Goal: Task Accomplishment & Management: Manage account settings

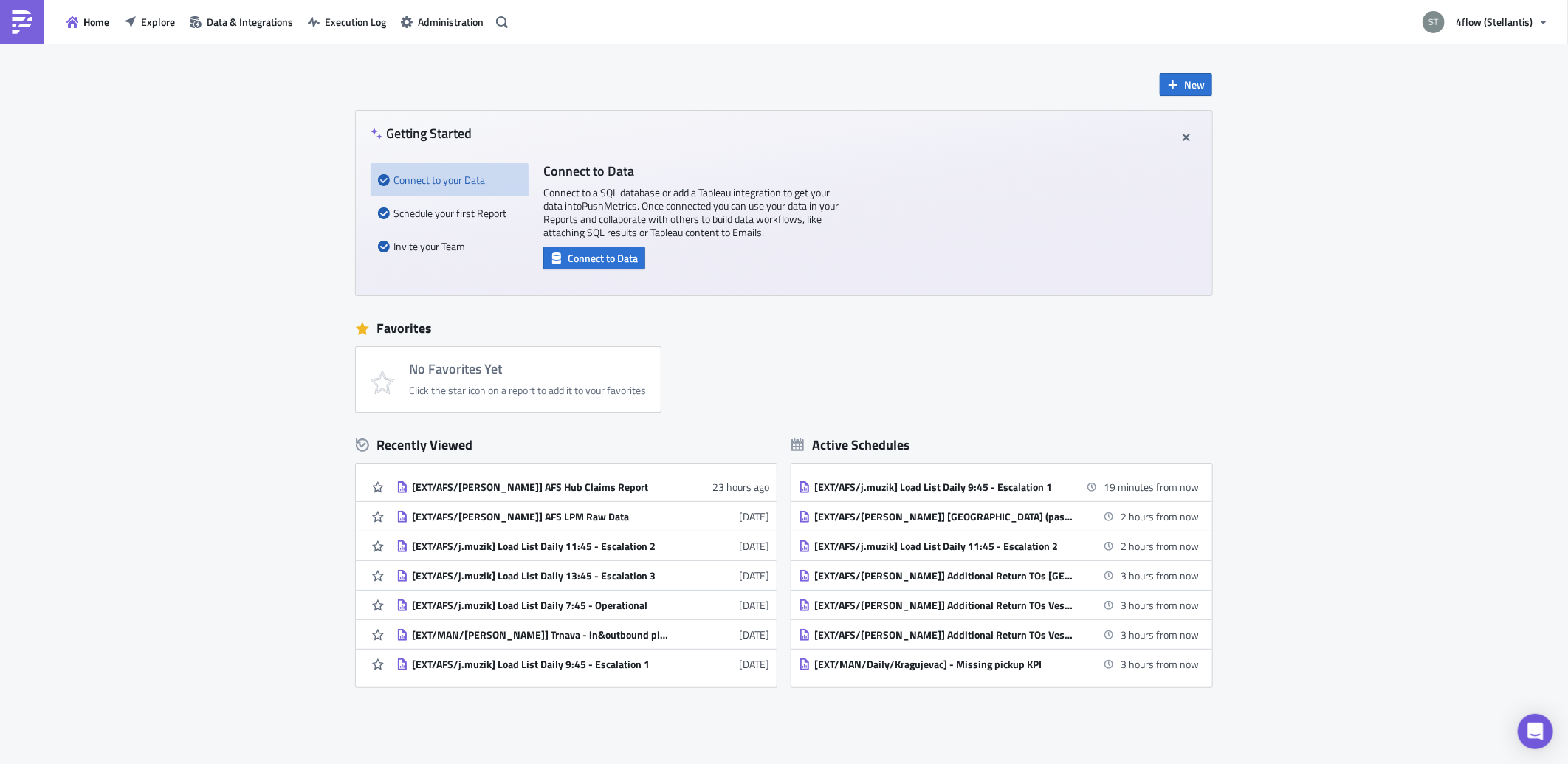
click at [126, 317] on div "New Getting Started Connect to your Data Schedule your first Report Invite your…" at bounding box center [784, 439] width 1568 height 792
click at [176, 23] on button "Explore" at bounding box center [149, 21] width 66 height 23
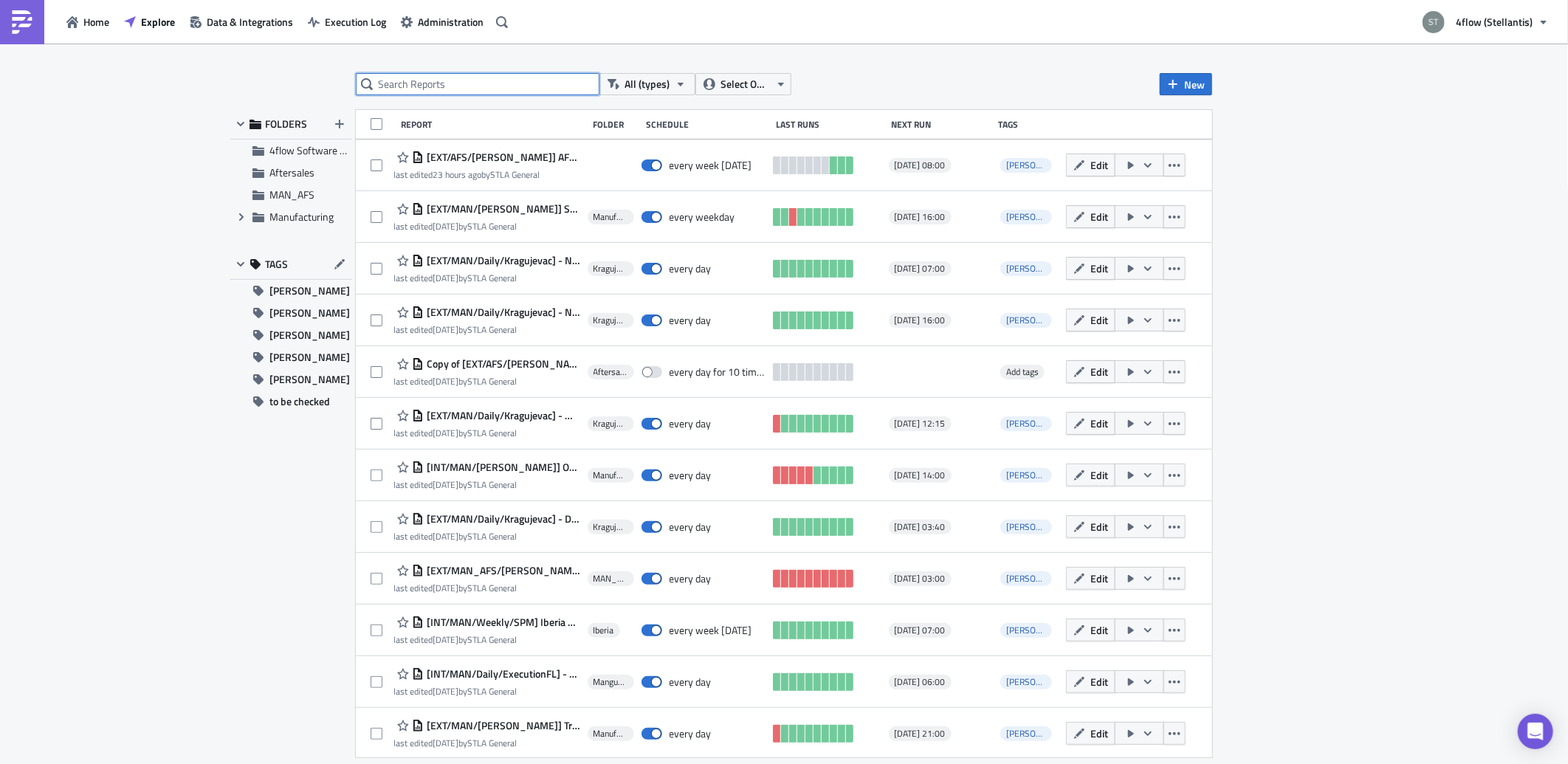
click at [418, 88] on input "text" at bounding box center [478, 84] width 244 height 22
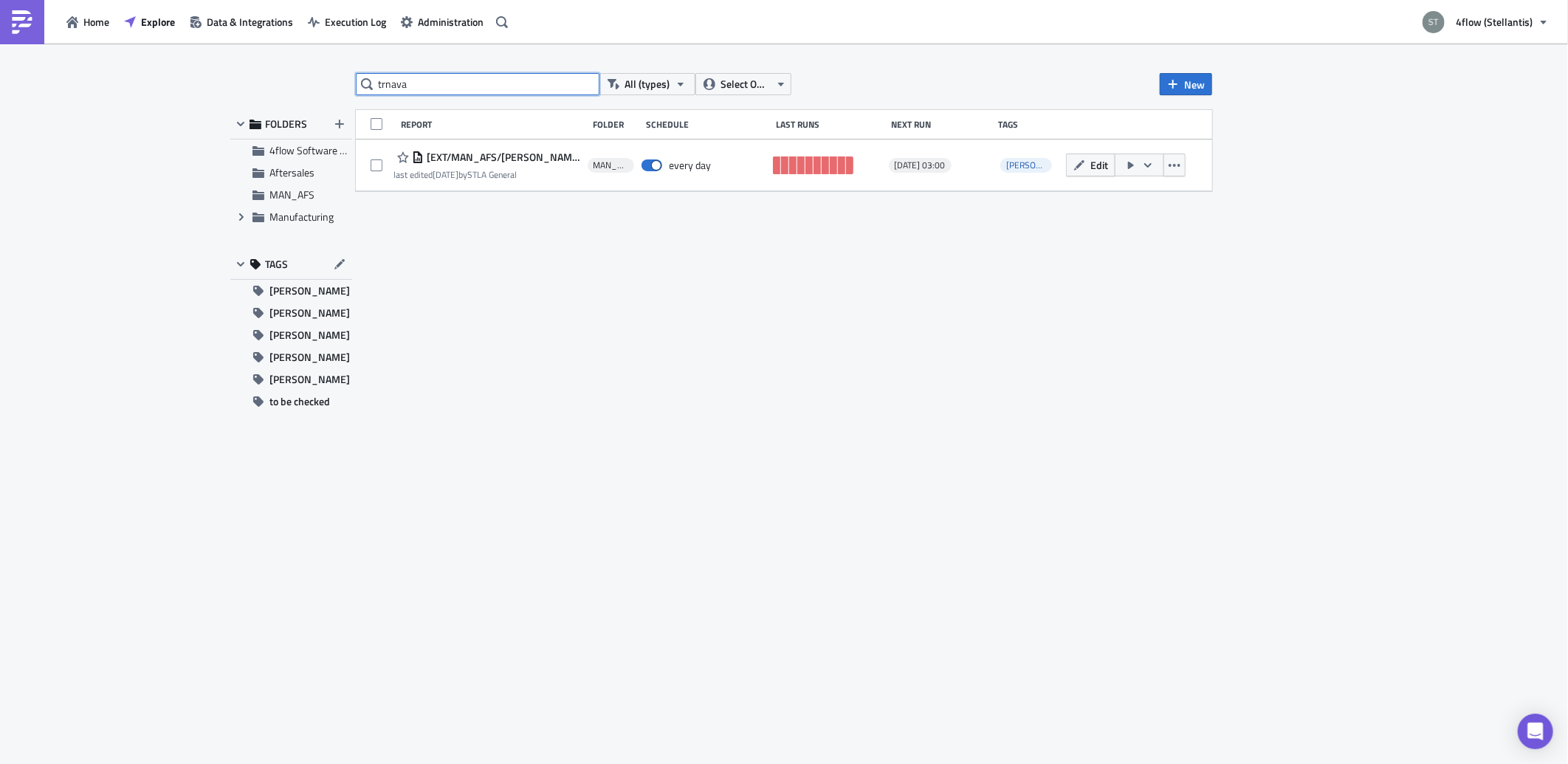
type input "trnava"
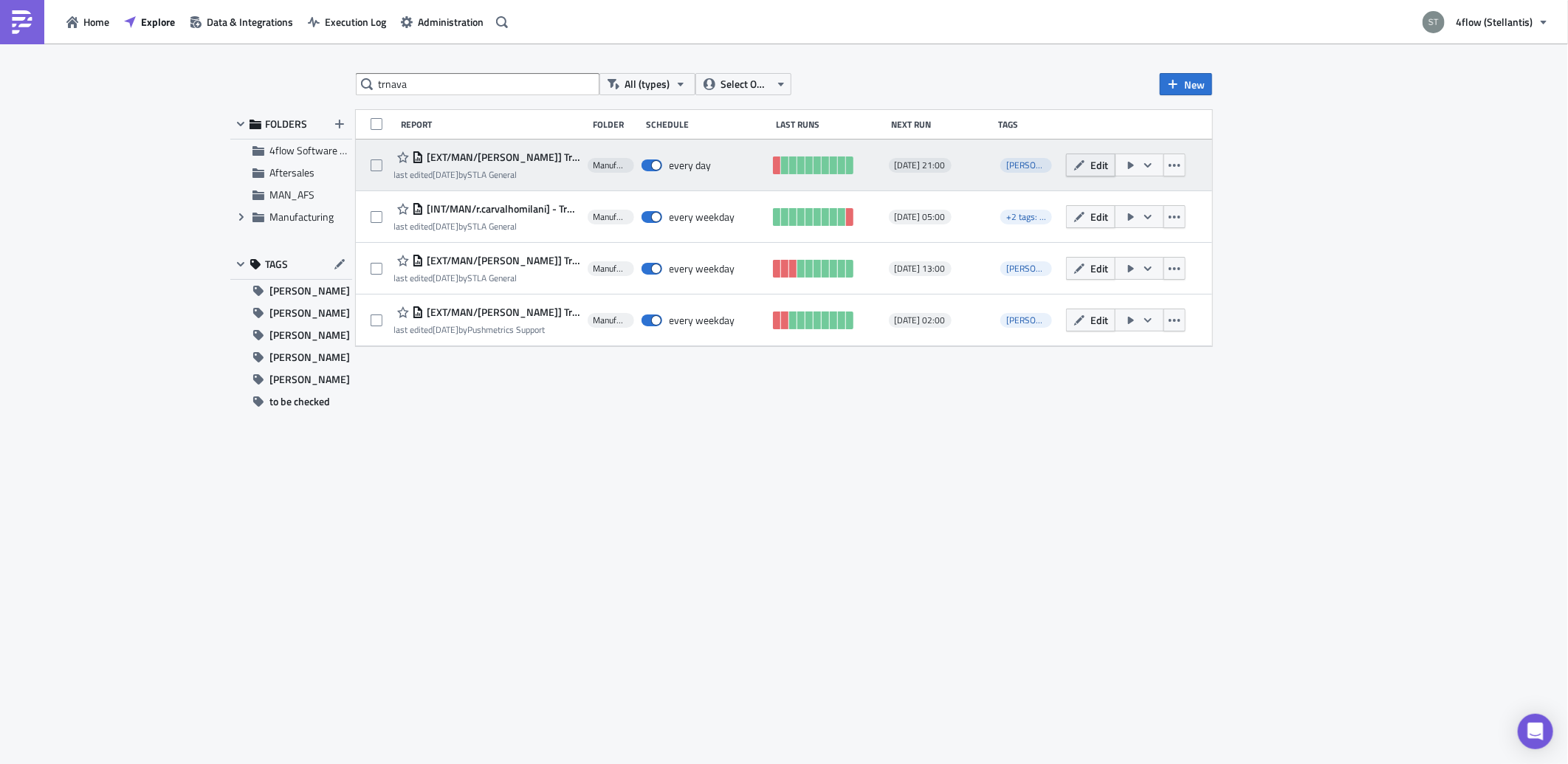
click at [1096, 164] on span "Edit" at bounding box center [1099, 165] width 17 height 16
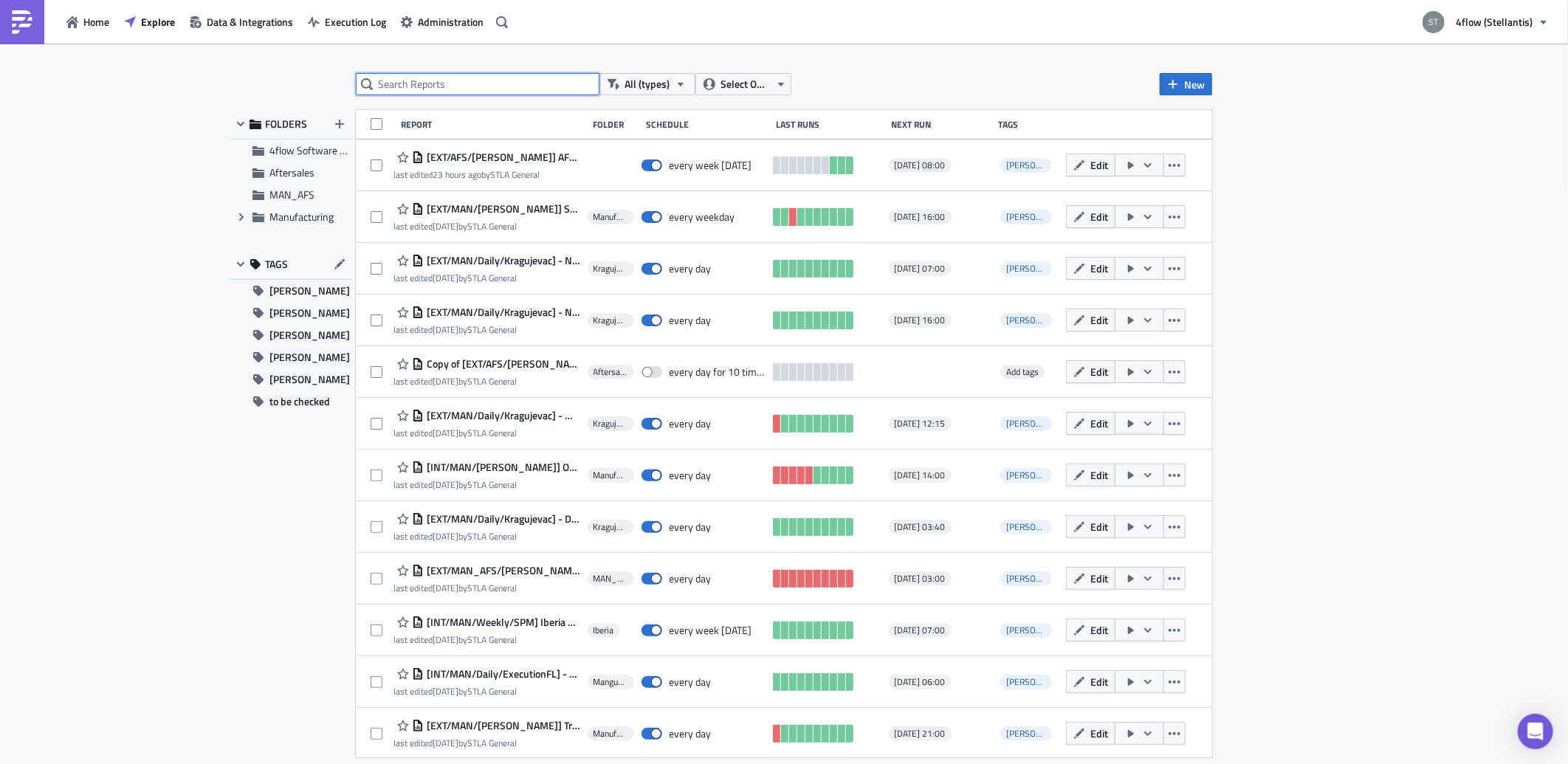
click at [510, 75] on input "text" at bounding box center [478, 84] width 244 height 22
type input "trnava"
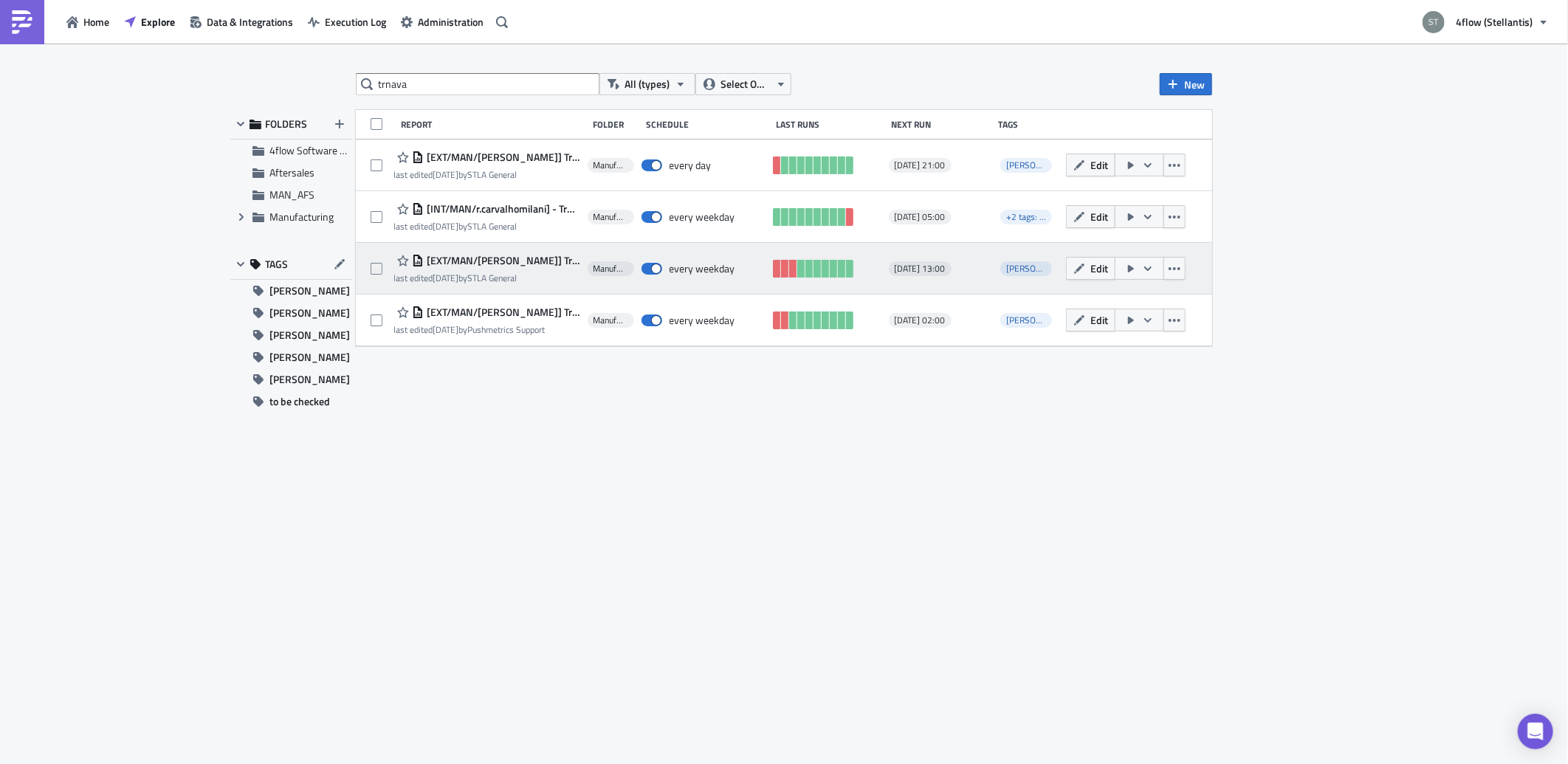
click at [536, 260] on span "[EXT/MAN/[PERSON_NAME]] Trnava - in&outbound plate numbers 13:00" at bounding box center [502, 260] width 156 height 13
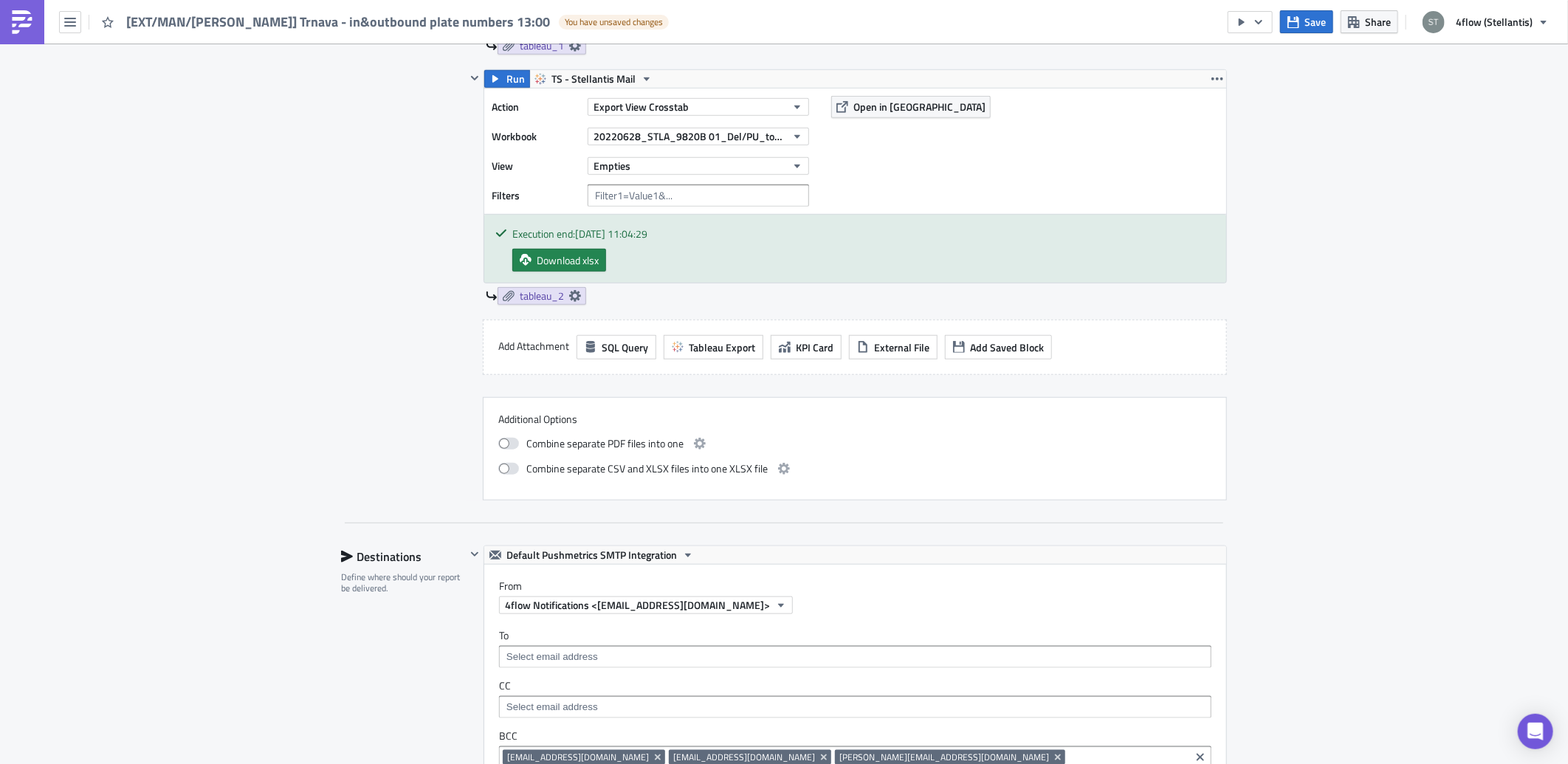
scroll to position [984, 0]
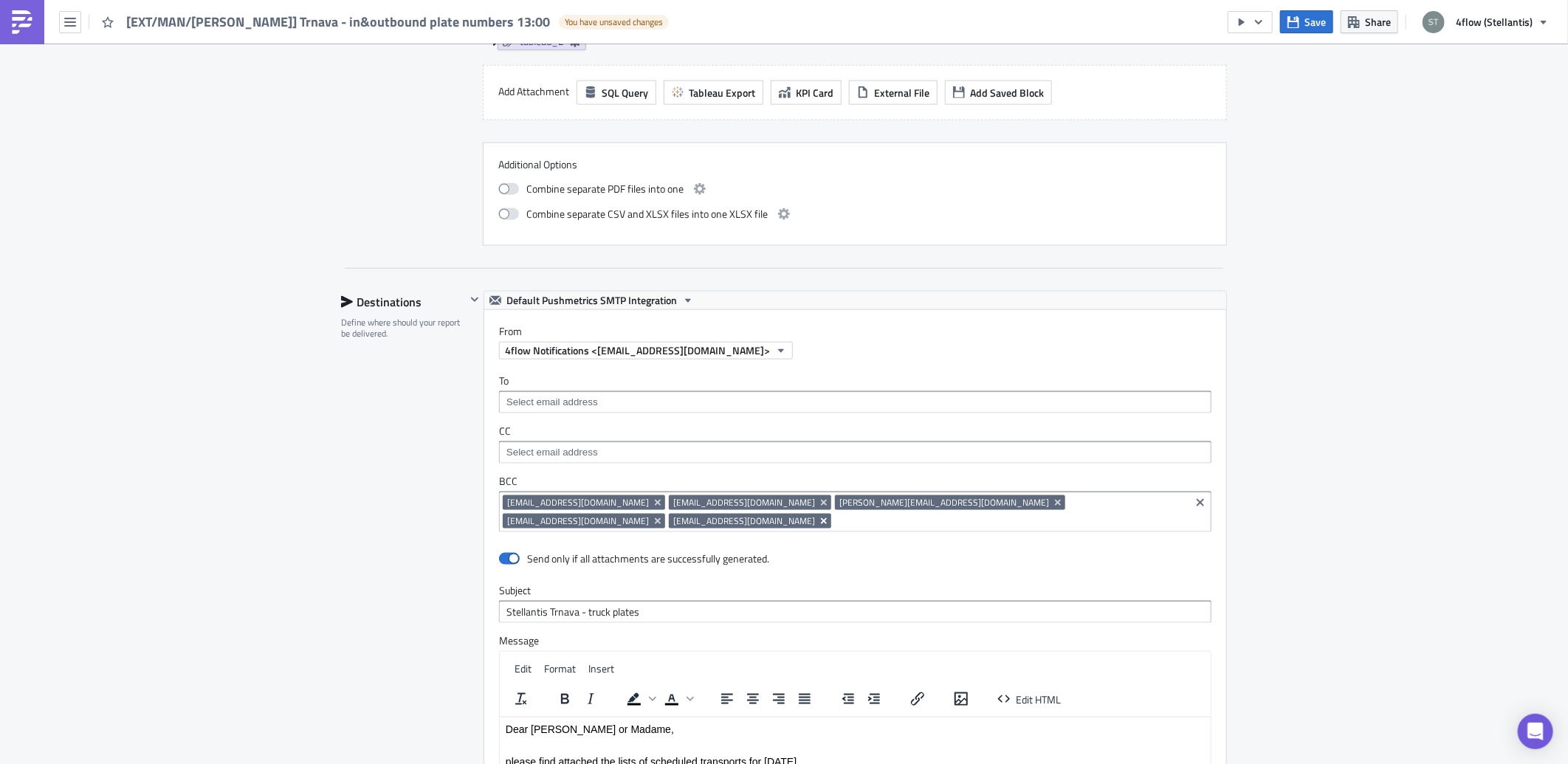
click at [818, 515] on icon "Remove Tag" at bounding box center [823, 521] width 12 height 12
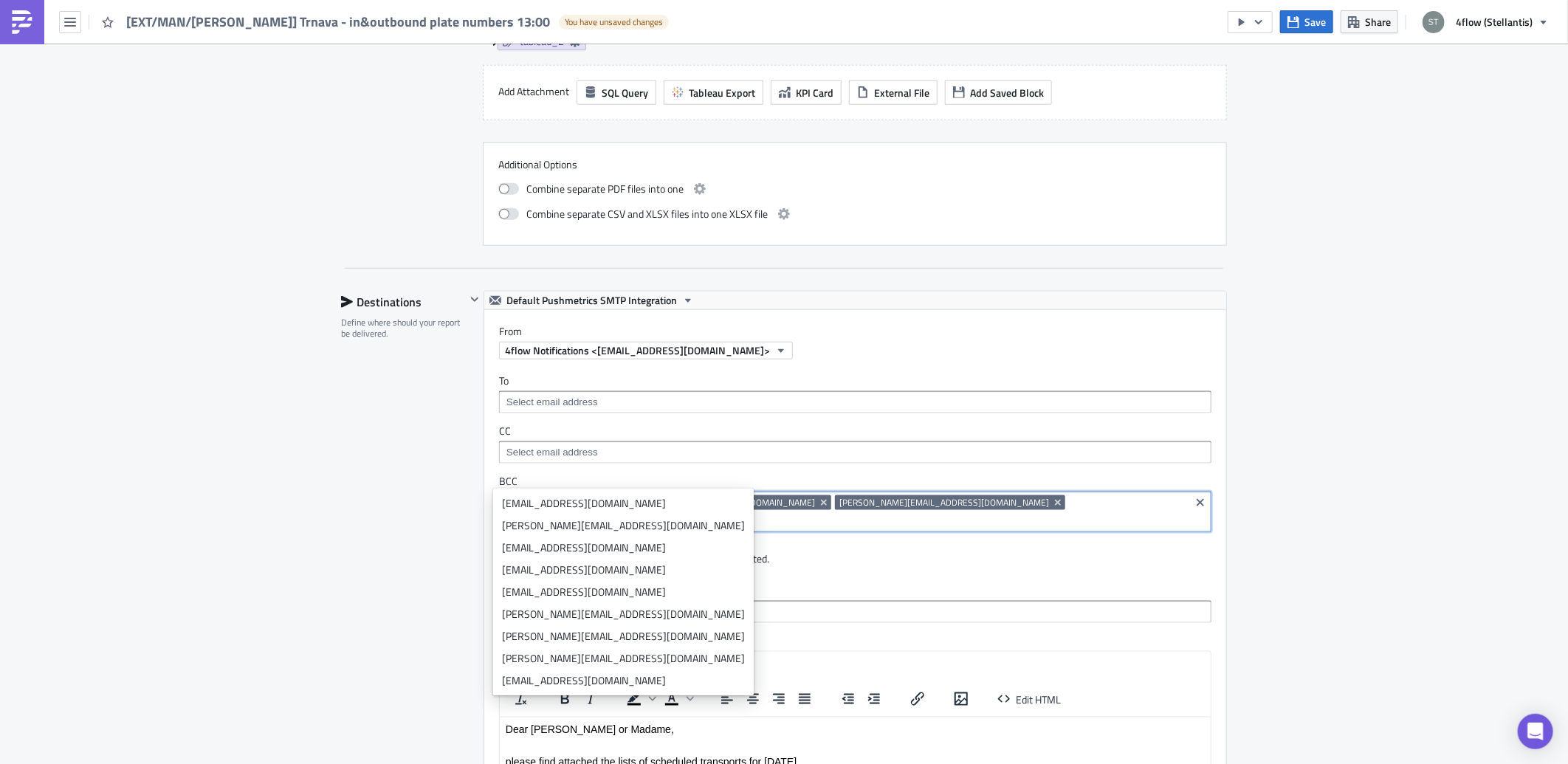
click at [289, 425] on div "Manufacturing Edit " [EXT/MAN/[PERSON_NAME]] Trnava - in&outbound plate numbers…" at bounding box center [784, 146] width 1568 height 2173
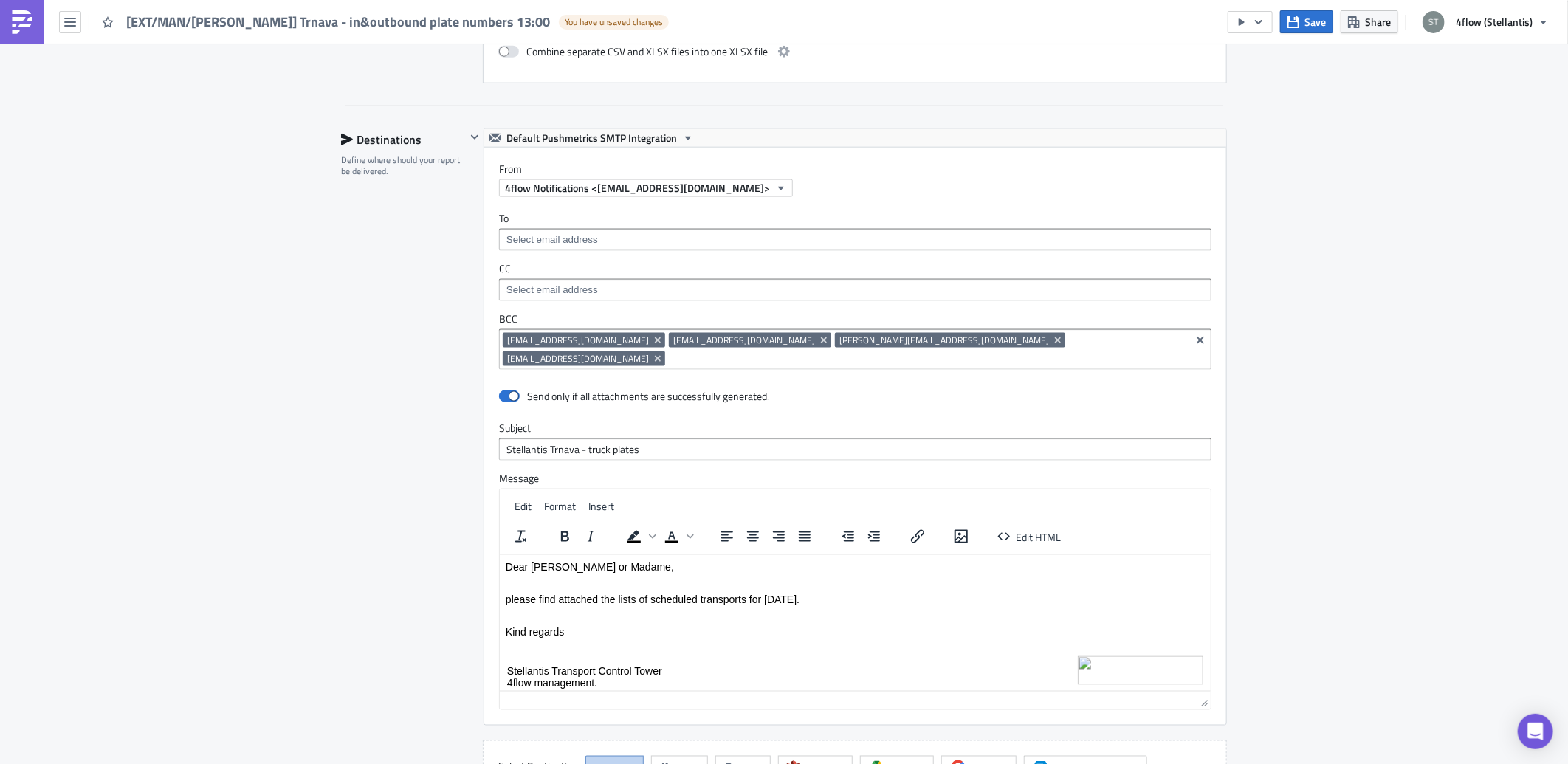
scroll to position [1407, 0]
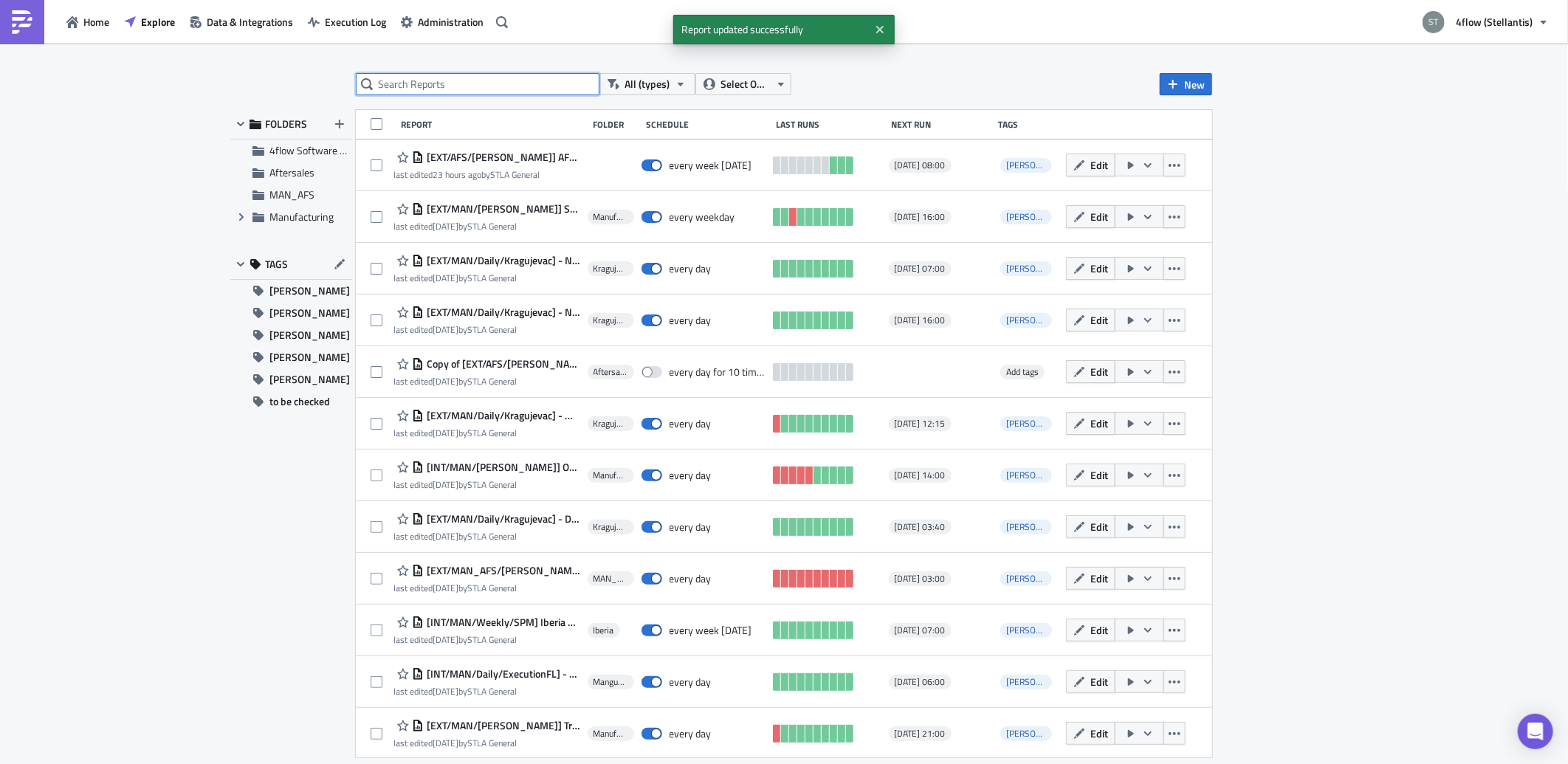
click at [414, 89] on input "text" at bounding box center [478, 84] width 244 height 22
type input "trnava"
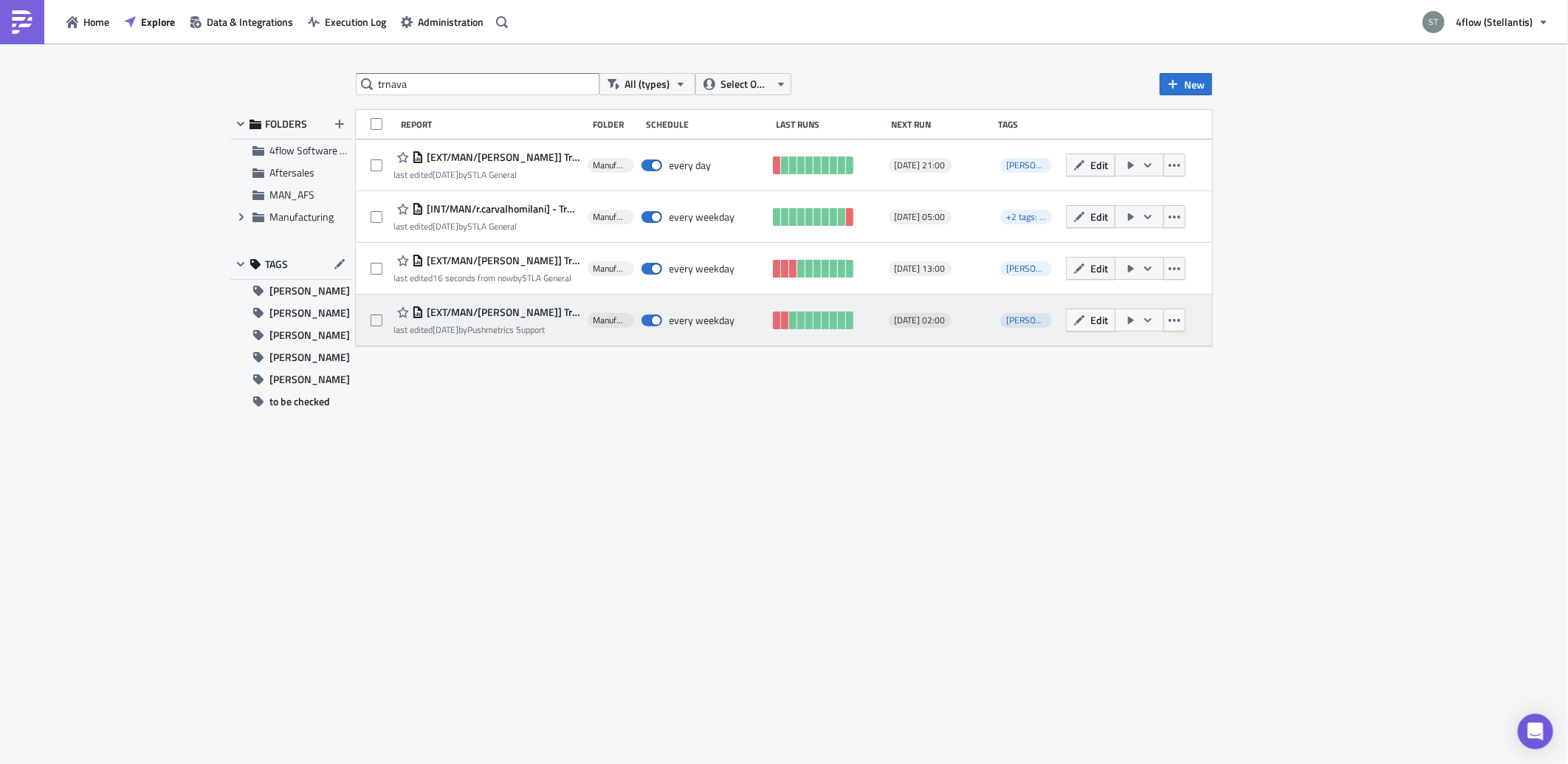
click at [549, 316] on span "[EXT/MAN/[PERSON_NAME]] Trnava - in&outbound plate numbers 02:00" at bounding box center [502, 312] width 156 height 13
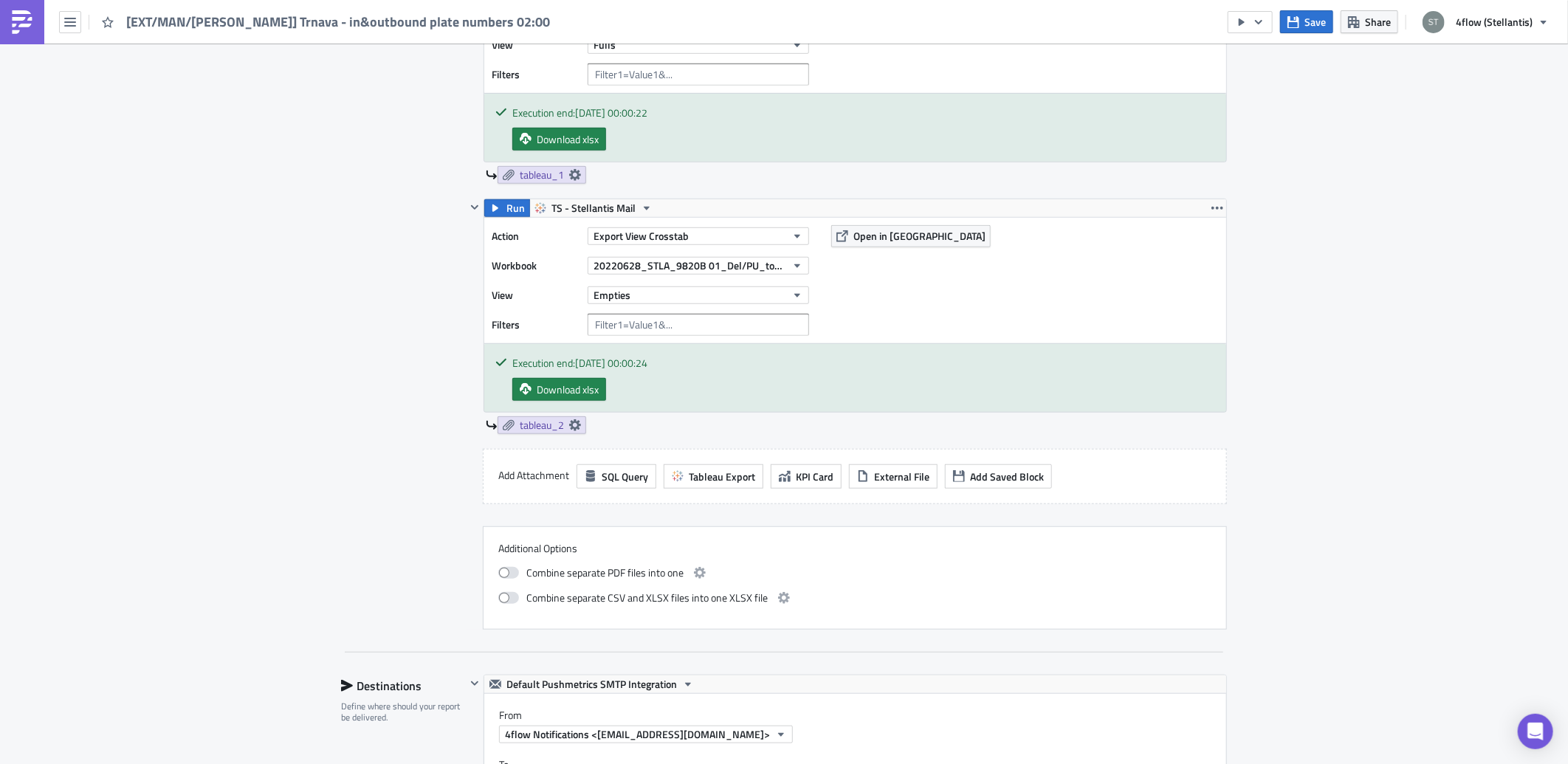
scroll to position [984, 0]
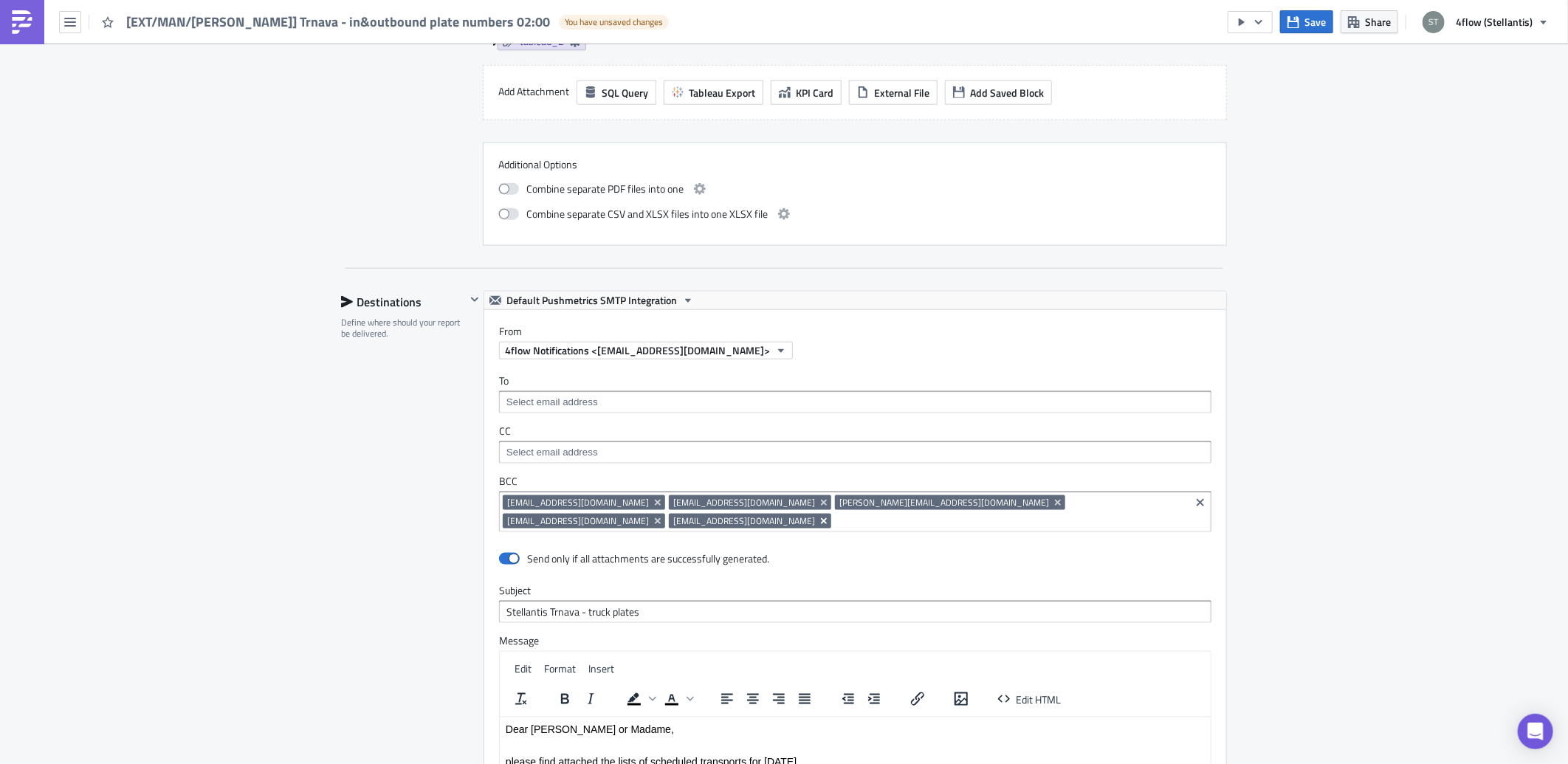
click at [818, 515] on icon "Remove Tag" at bounding box center [823, 521] width 12 height 12
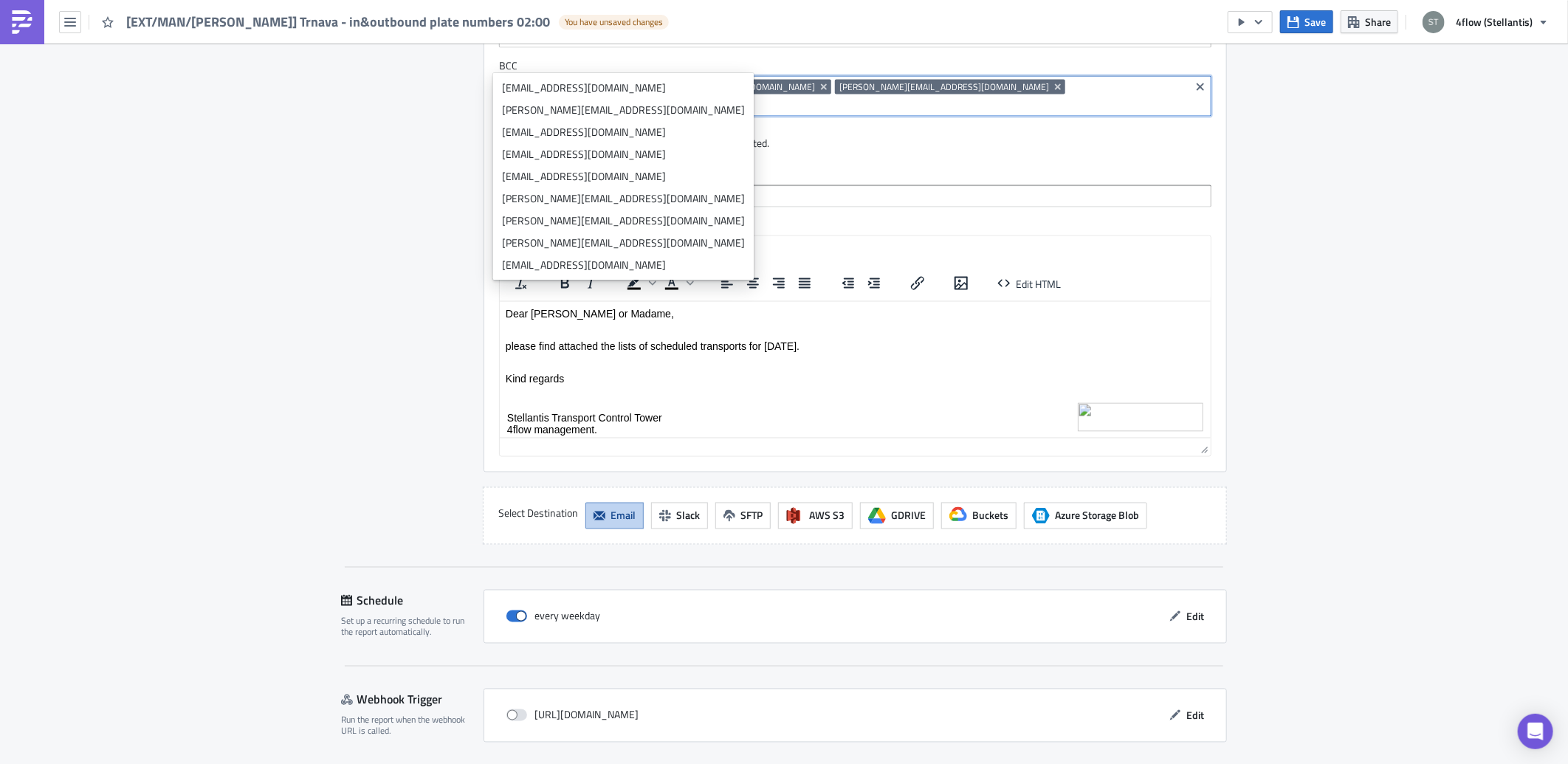
scroll to position [1407, 0]
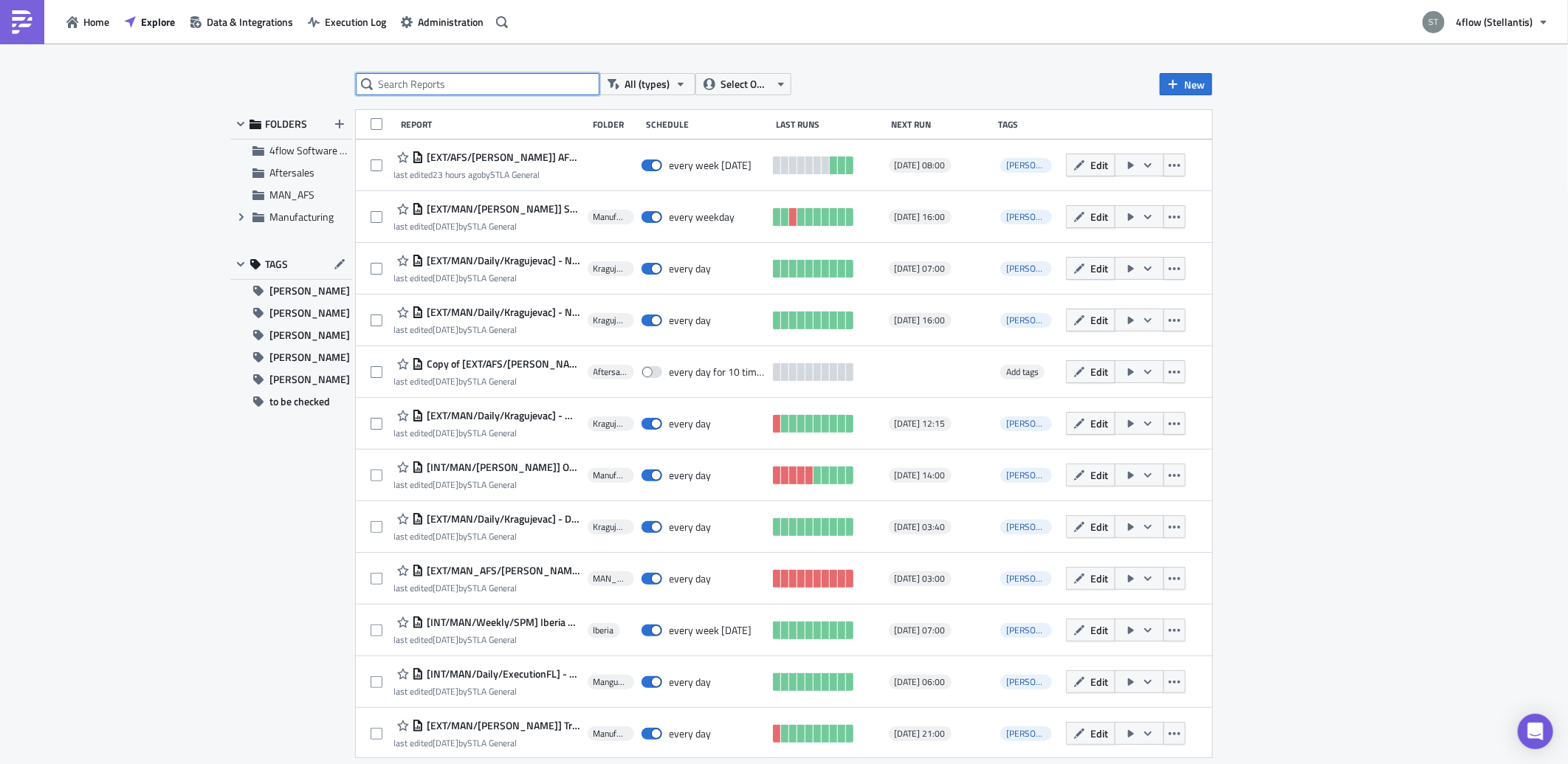
click at [455, 81] on input "text" at bounding box center [478, 84] width 244 height 22
type input "collected"
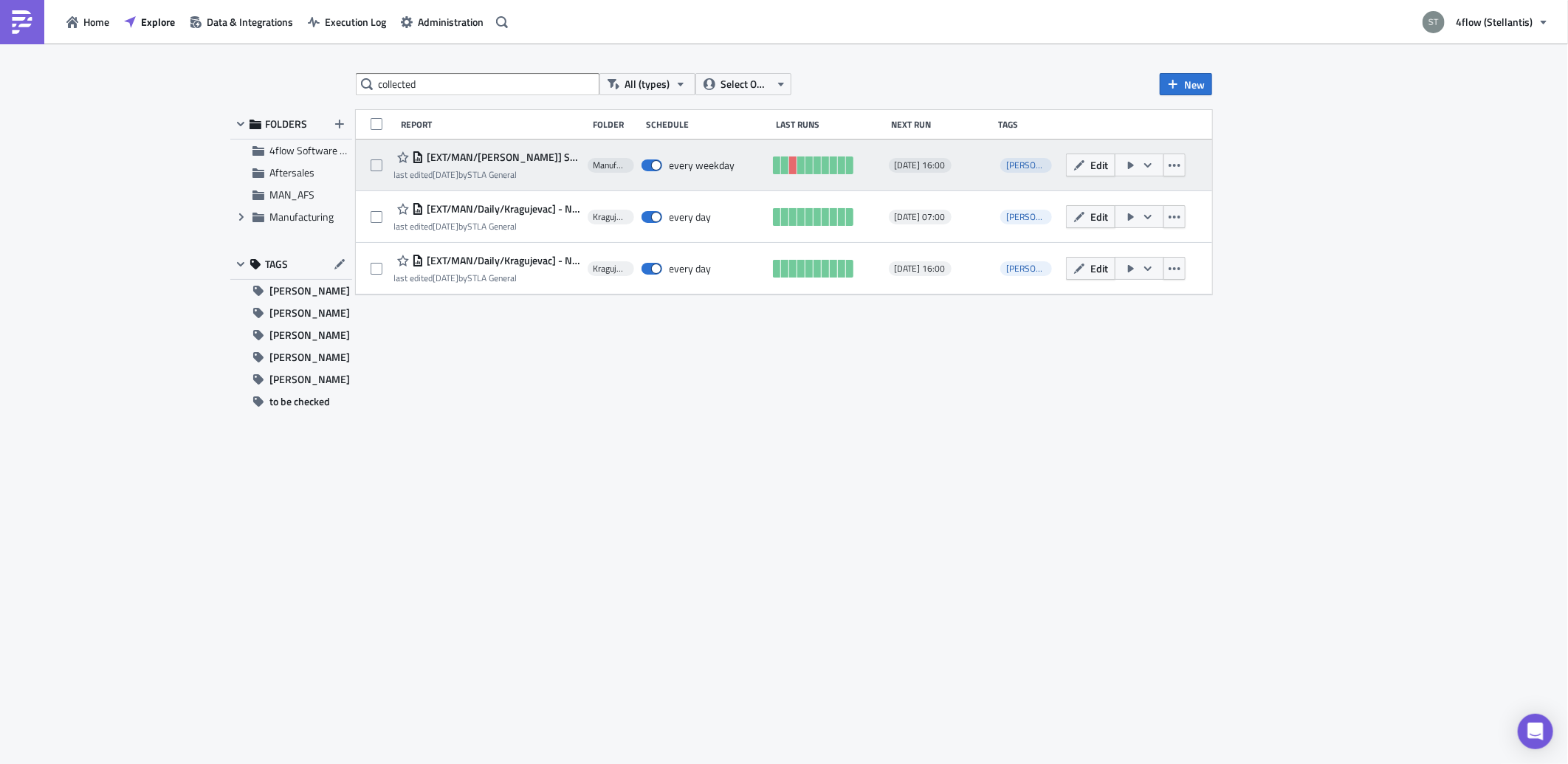
click at [556, 159] on span "[EXT/MAN/[PERSON_NAME]] Status collected not set" at bounding box center [502, 157] width 156 height 13
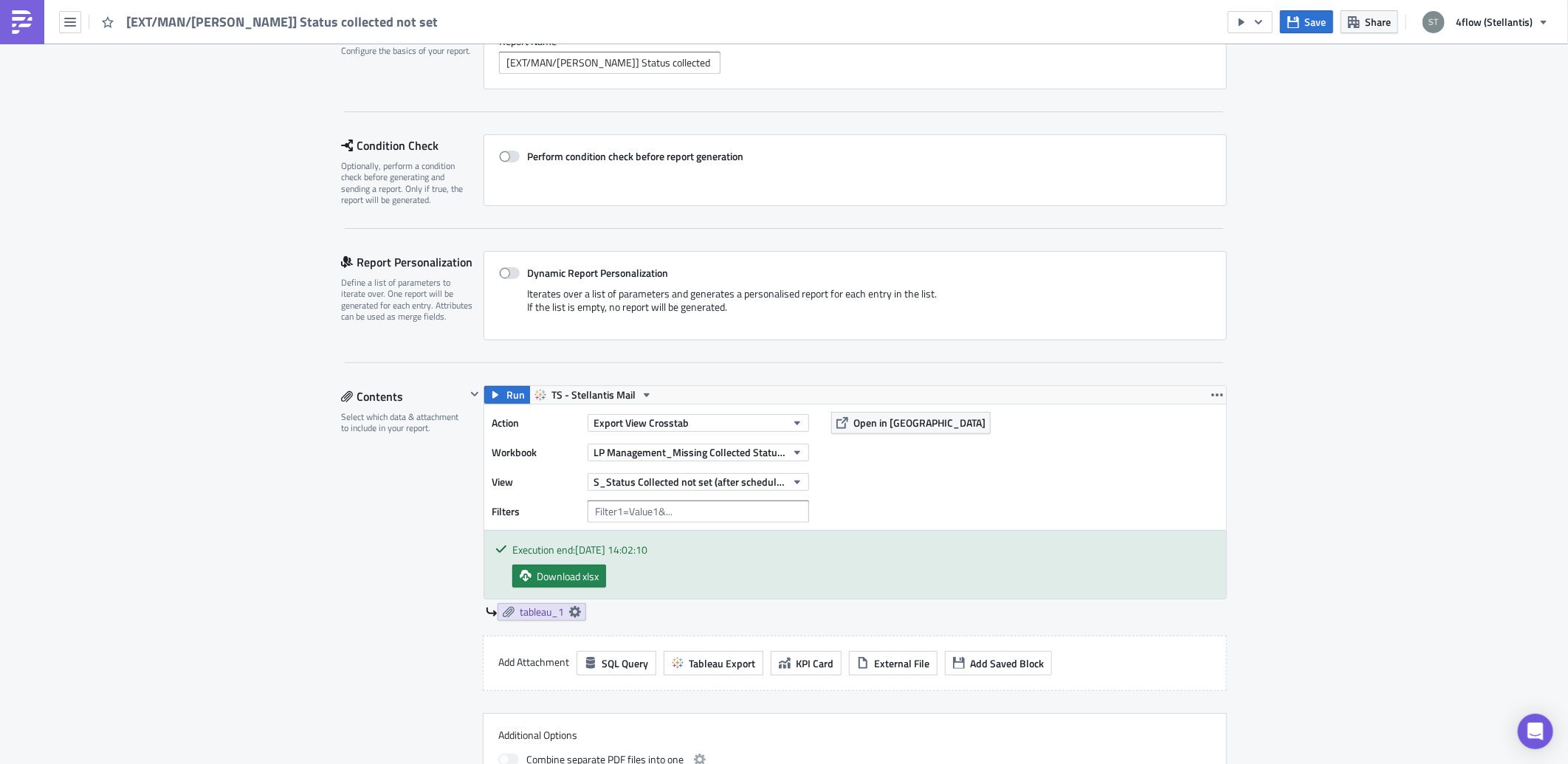
scroll to position [655, 0]
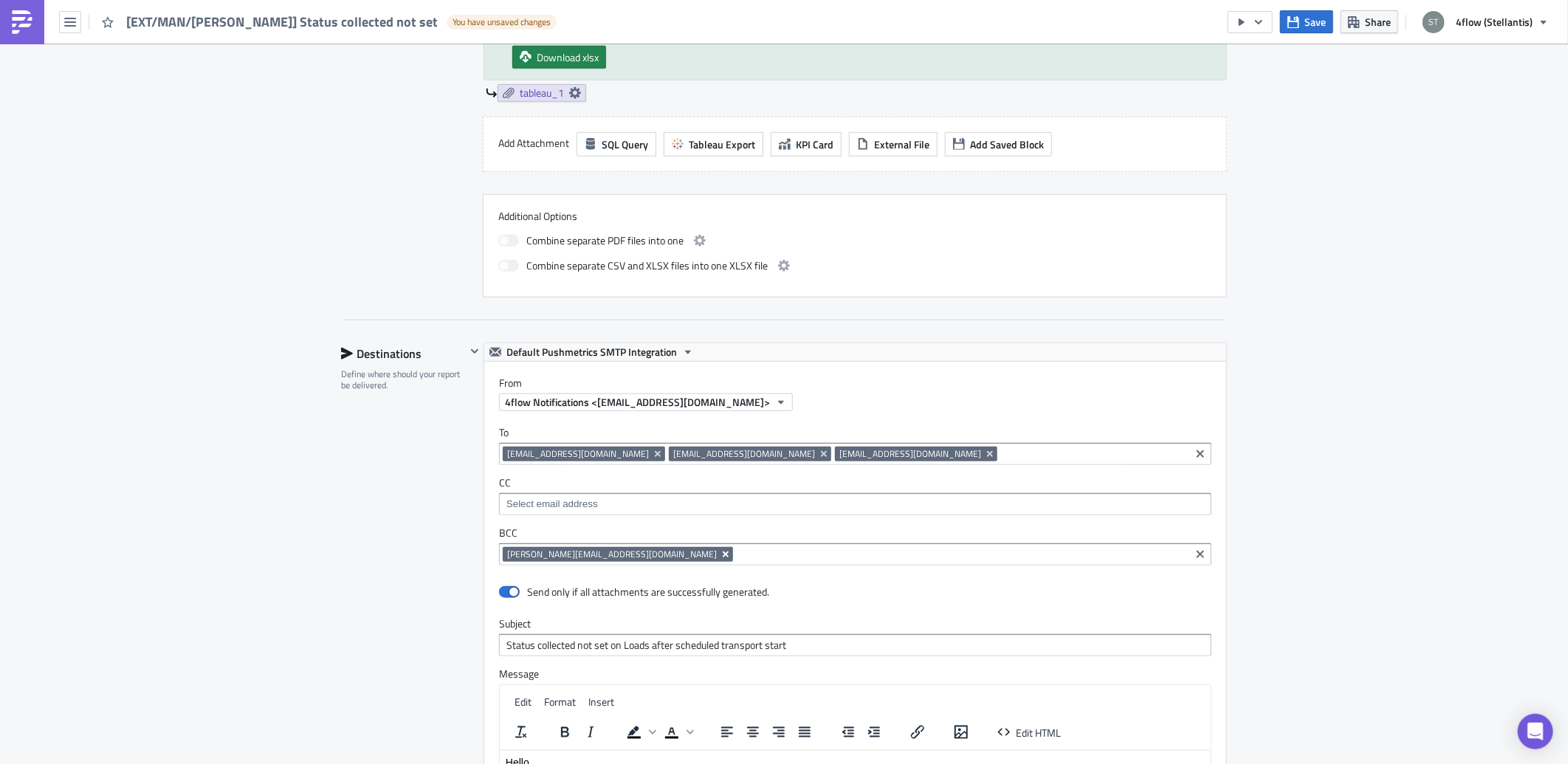
click at [720, 558] on icon "Remove Tag" at bounding box center [726, 554] width 12 height 12
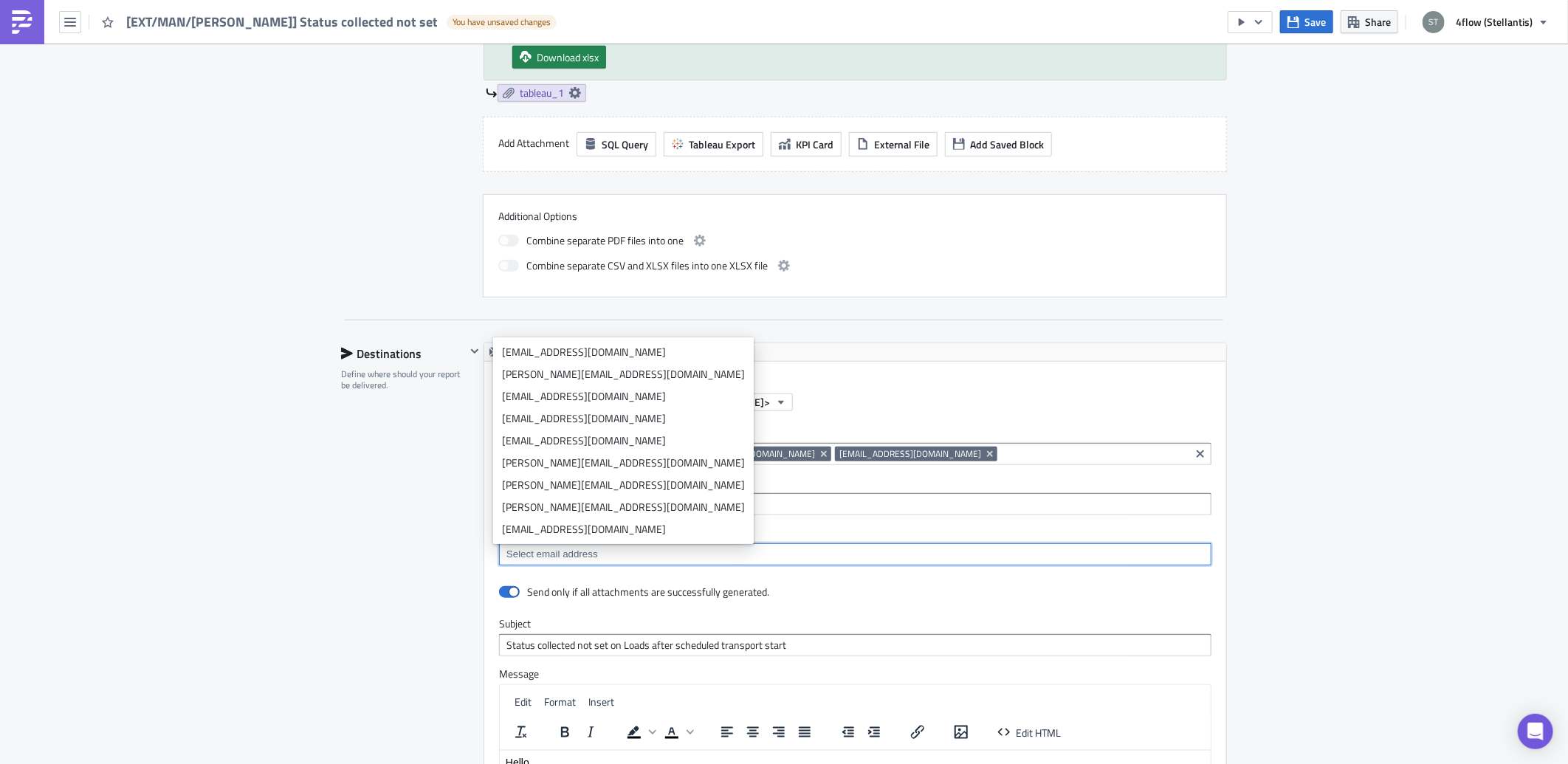
click at [441, 570] on div "Destinations Define where should your report be delivered." at bounding box center [403, 668] width 125 height 651
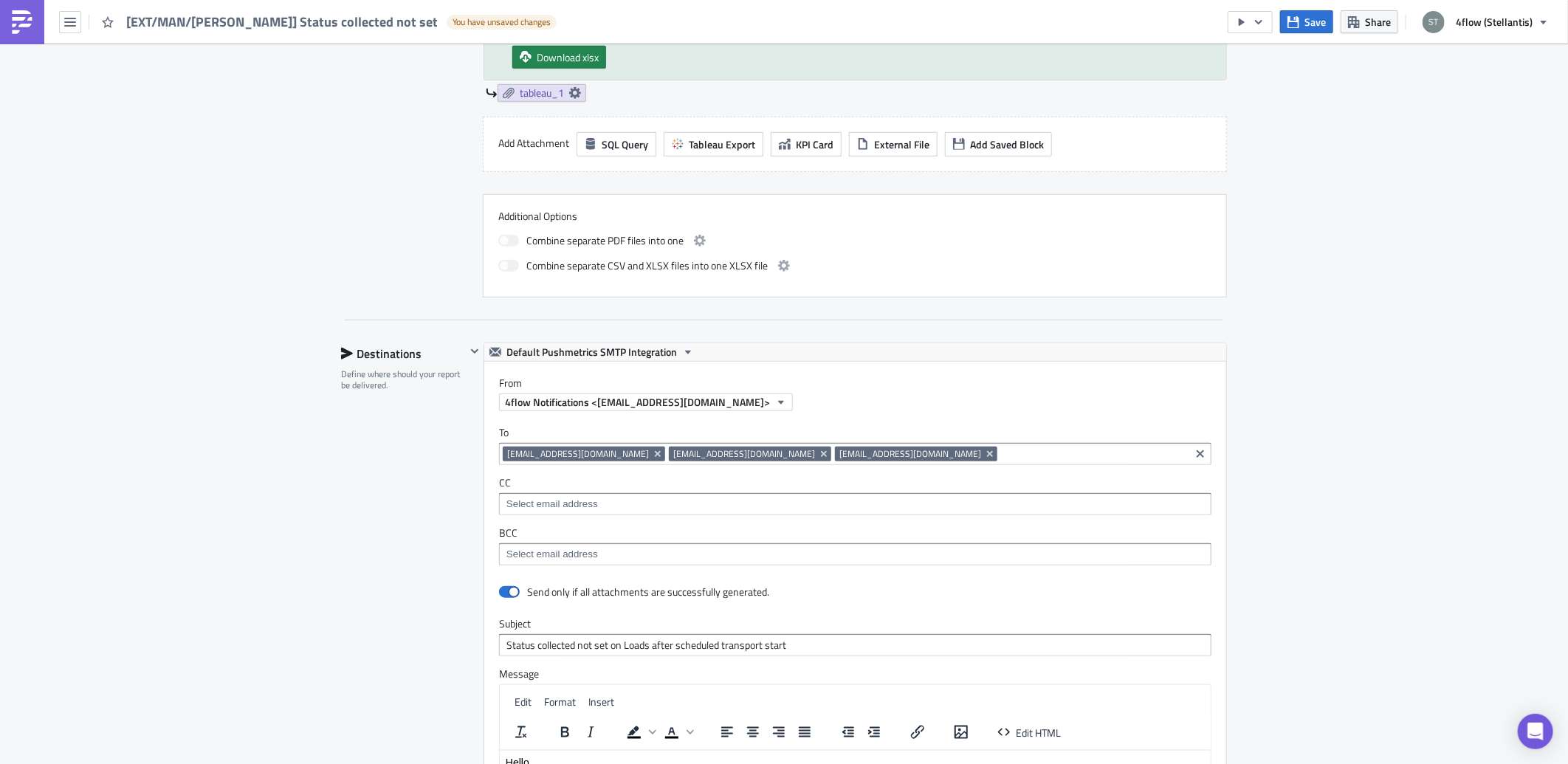
scroll to position [1157, 0]
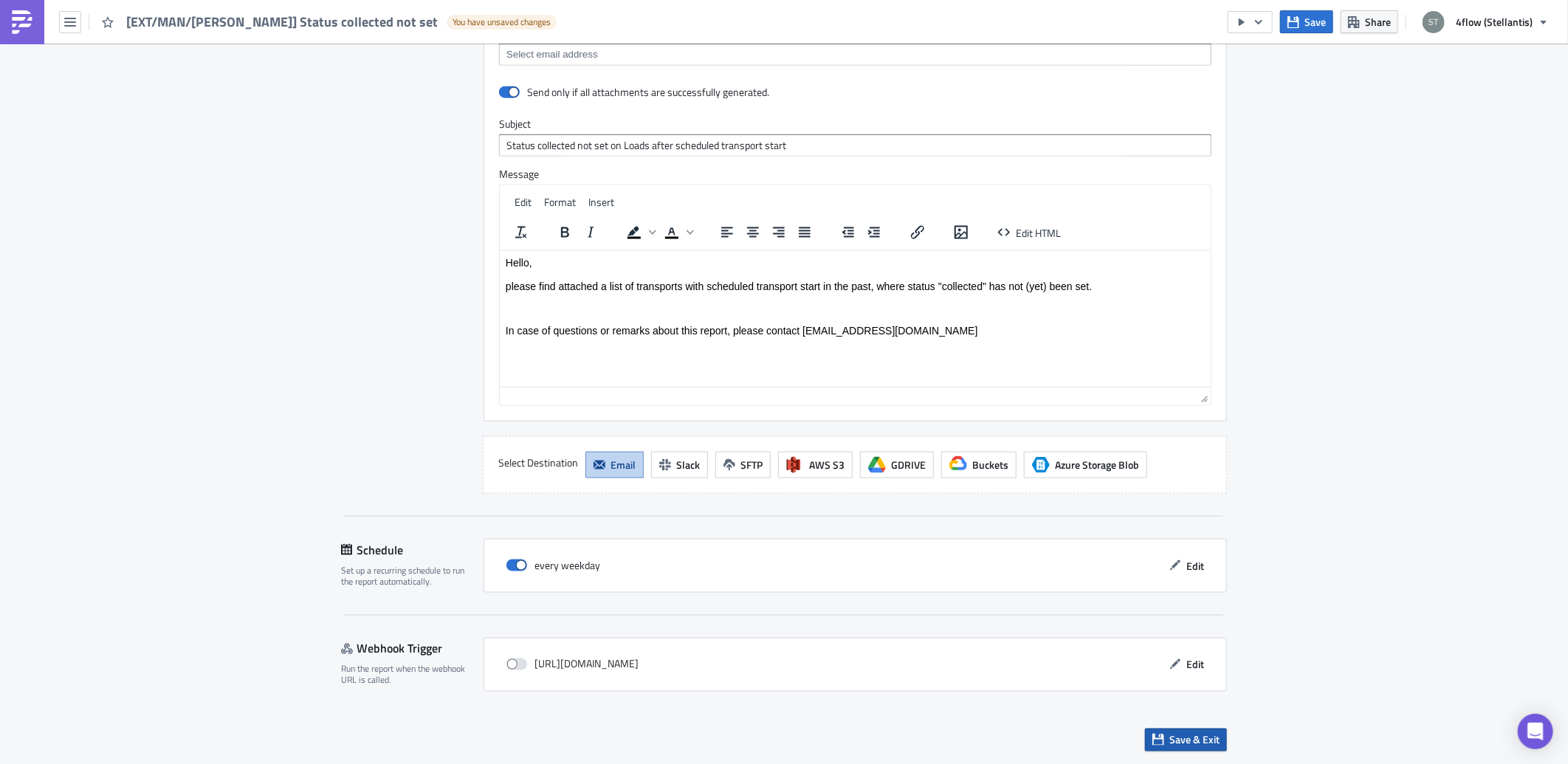
click at [1203, 740] on span "Save & Exit" at bounding box center [1195, 740] width 51 height 16
